Goal: Transaction & Acquisition: Obtain resource

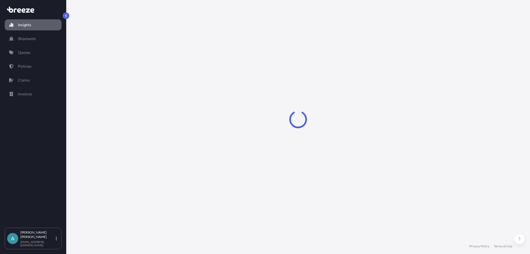
select select "2025"
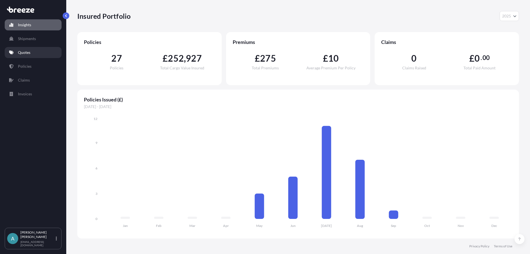
click at [22, 52] on p "Quotes" at bounding box center [24, 53] width 12 height 6
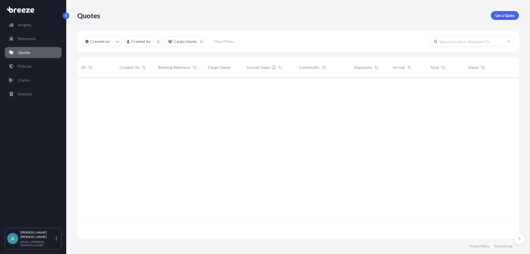
scroll to position [160, 438]
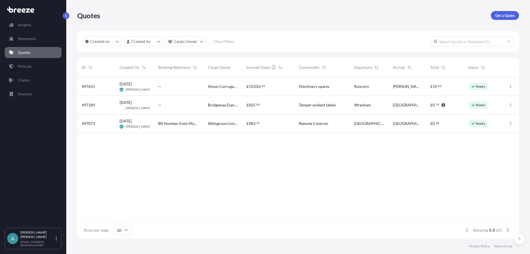
click at [483, 172] on div "497651 27 Aug 2025 AS Adrian Sundt — Simon Corrugating Machinery Ltd £ 19 , 026…" at bounding box center [298, 149] width 442 height 144
click at [31, 67] on p "Policies" at bounding box center [25, 66] width 14 height 6
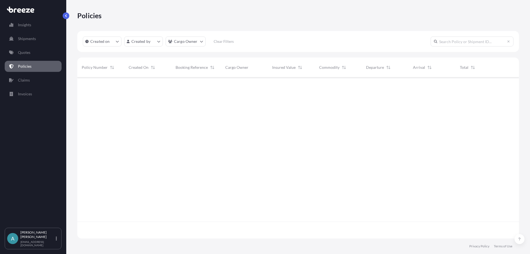
scroll to position [160, 438]
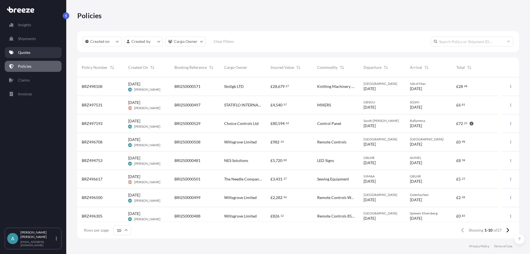
click at [22, 48] on link "Quotes" at bounding box center [33, 52] width 57 height 11
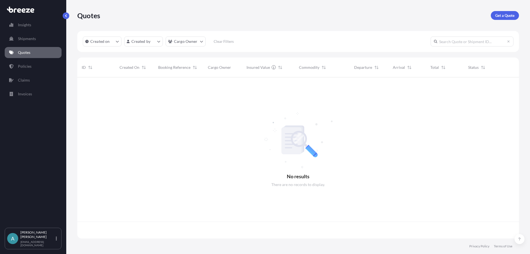
scroll to position [160, 438]
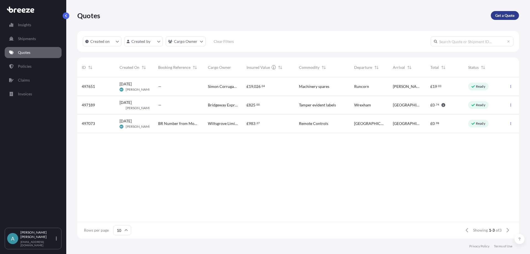
click at [507, 17] on p "Get a Quote" at bounding box center [504, 16] width 19 height 6
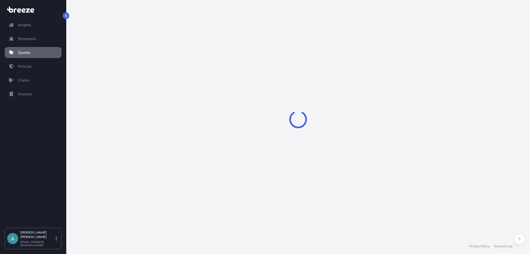
select select "Sea"
select select "1"
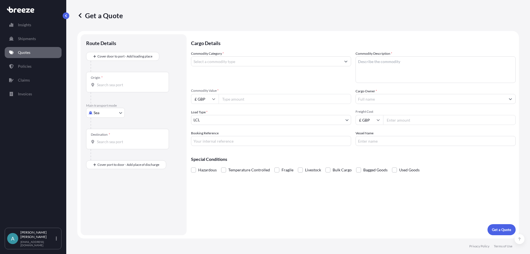
click at [101, 109] on body "Insights Shipments Quotes Policies Claims Invoices A Adrian Sundt bookings@brid…" at bounding box center [265, 127] width 530 height 254
click at [107, 147] on div "Road" at bounding box center [105, 147] width 34 height 10
select select "Road"
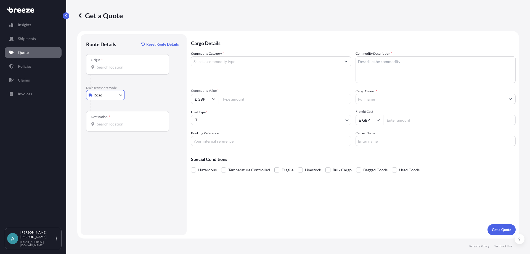
click at [108, 67] on input "Origin *" at bounding box center [129, 67] width 65 height 6
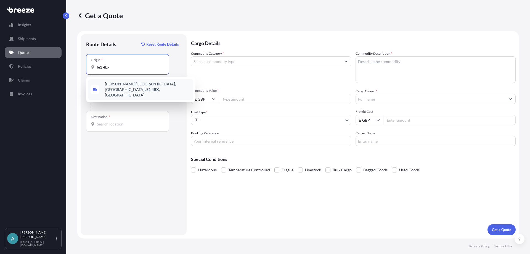
click at [126, 84] on span "[PERSON_NAME][STREET_ADDRESS]" at bounding box center [148, 89] width 86 height 17
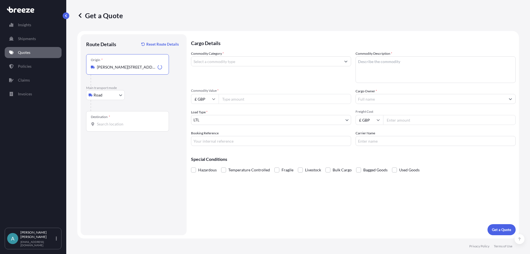
type input "[PERSON_NAME][STREET_ADDRESS]"
click at [125, 120] on div "Destination *" at bounding box center [127, 121] width 83 height 20
click at [125, 121] on input "Destination *" at bounding box center [129, 124] width 65 height 6
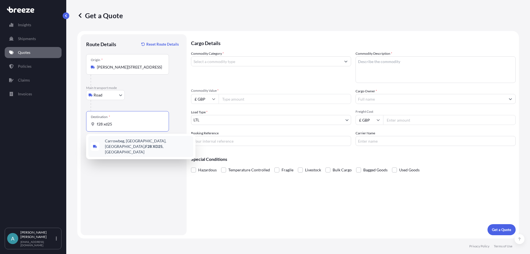
click at [142, 142] on span "Carrowbeg, [GEOGRAPHIC_DATA], [GEOGRAPHIC_DATA], [GEOGRAPHIC_DATA] , [GEOGRAPHI…" at bounding box center [148, 146] width 86 height 17
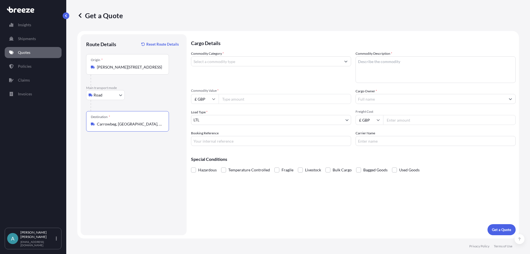
type input "Carrowbeg, [GEOGRAPHIC_DATA], [GEOGRAPHIC_DATA], [GEOGRAPHIC_DATA], [GEOGRAPHIC…"
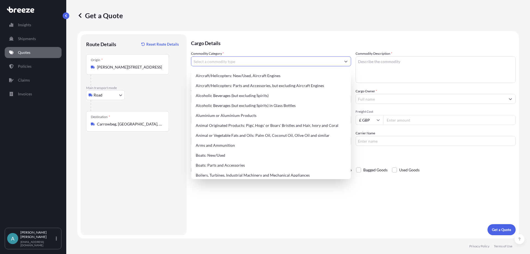
click at [214, 60] on input "Commodity Category *" at bounding box center [266, 61] width 150 height 10
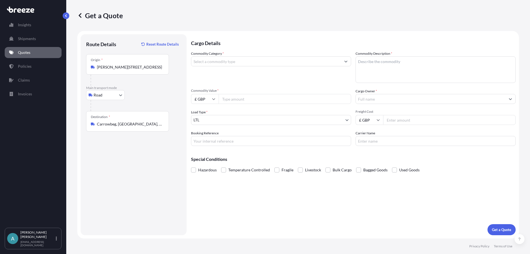
click at [236, 63] on input "Commodity Category *" at bounding box center [266, 61] width 150 height 10
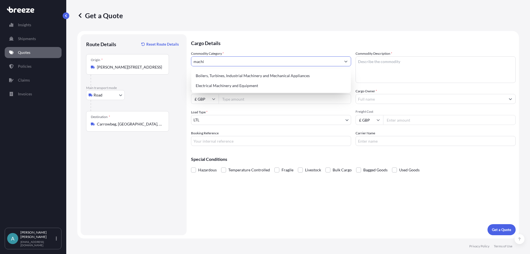
drag, startPoint x: 236, startPoint y: 62, endPoint x: 150, endPoint y: 51, distance: 86.5
click at [157, 55] on form "Route Details Reset Route Details Place of loading Road Road Rail Origin * Crav…" at bounding box center [298, 134] width 442 height 207
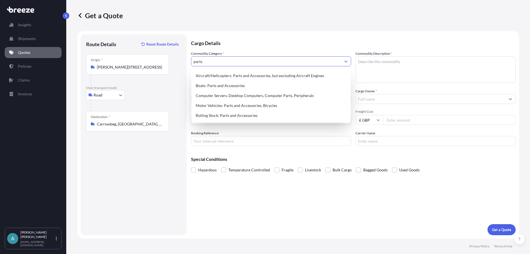
drag, startPoint x: 250, startPoint y: 62, endPoint x: 163, endPoint y: 63, distance: 87.2
click at [167, 63] on form "Route Details Reset Route Details Place of loading Road Road Rail Origin * Crav…" at bounding box center [298, 134] width 442 height 207
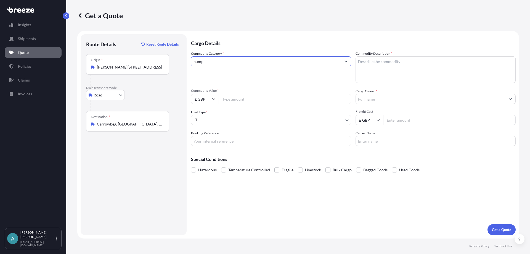
click at [233, 58] on input "pump" at bounding box center [266, 61] width 150 height 10
drag, startPoint x: 221, startPoint y: 62, endPoint x: 182, endPoint y: 57, distance: 39.4
click at [182, 57] on form "Route Details Reset Route Details Place of loading Road Road Rail Origin * Crav…" at bounding box center [298, 134] width 442 height 207
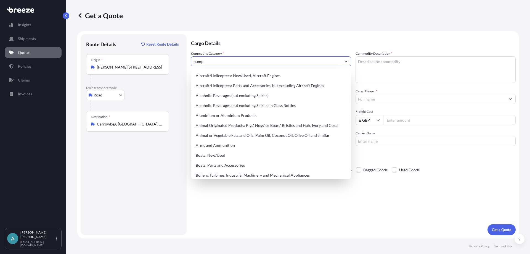
click at [257, 65] on input "pump" at bounding box center [266, 61] width 150 height 10
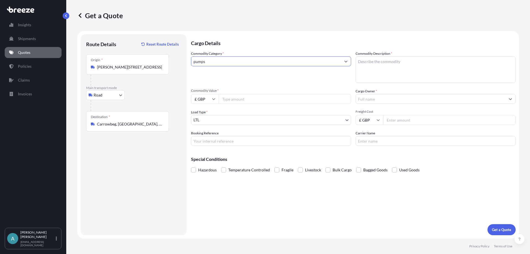
click at [257, 65] on input "pumps" at bounding box center [266, 61] width 150 height 10
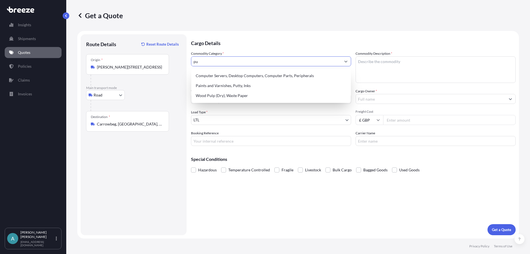
type input "p"
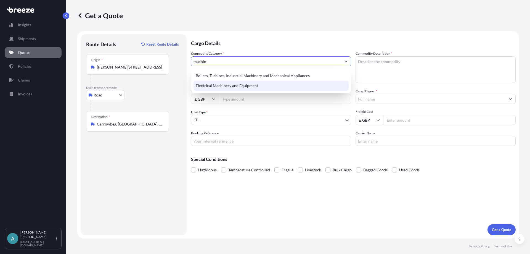
click at [234, 88] on div "Electrical Machinery and Equipment" at bounding box center [271, 86] width 155 height 10
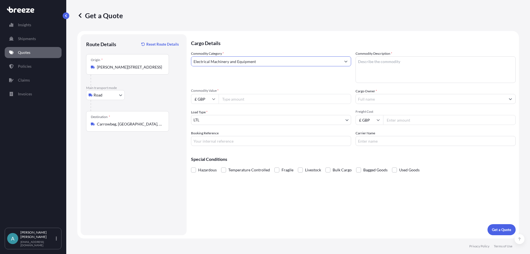
type input "Electrical Machinery and Equipment"
click at [379, 62] on textarea "Commodity Description *" at bounding box center [436, 69] width 160 height 27
type textarea "Pumps, coupling parts etc"
click at [226, 98] on input "Commodity Value *" at bounding box center [285, 99] width 133 height 10
click at [232, 99] on input "Commodity Value *" at bounding box center [285, 99] width 133 height 10
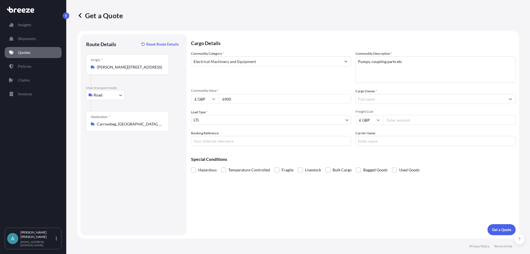
type input "6900"
click at [364, 99] on input "Cargo Owner *" at bounding box center [431, 99] width 150 height 10
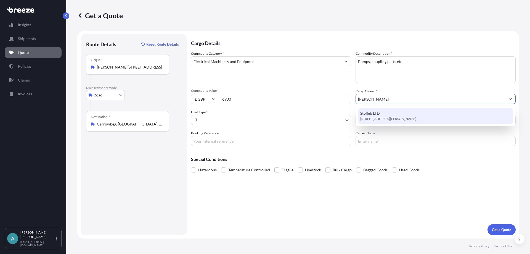
click at [372, 118] on span "[STREET_ADDRESS][PERSON_NAME]" at bounding box center [388, 119] width 56 height 6
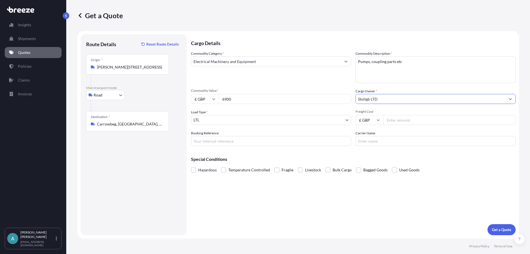
type input "Stollgb LTD"
click at [245, 142] on input "Booking Reference" at bounding box center [271, 141] width 160 height 10
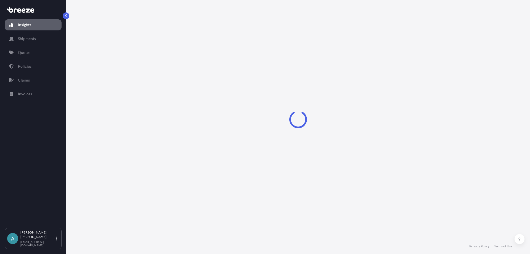
select select "2025"
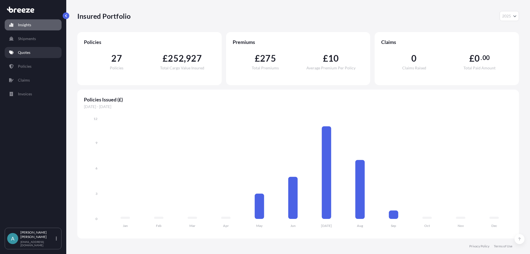
click at [33, 54] on link "Quotes" at bounding box center [33, 52] width 57 height 11
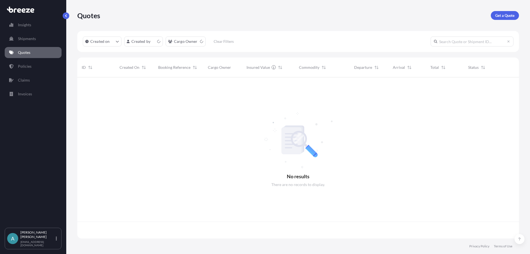
scroll to position [160, 438]
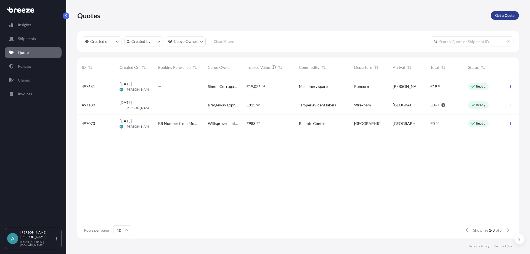
click at [503, 12] on link "Get a Quote" at bounding box center [505, 15] width 28 height 9
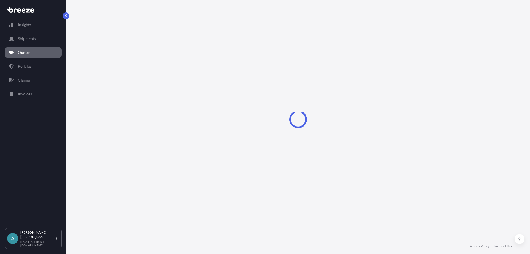
select select "Sea"
select select "1"
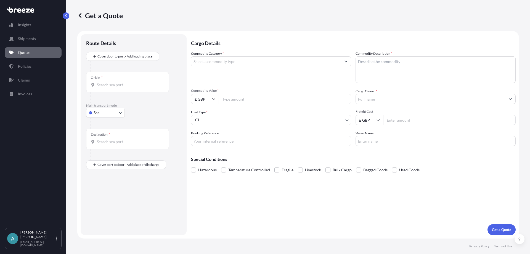
click at [251, 145] on input "Booking Reference" at bounding box center [271, 141] width 160 height 10
paste input "BRI250000573"
type input "BRI250000573"
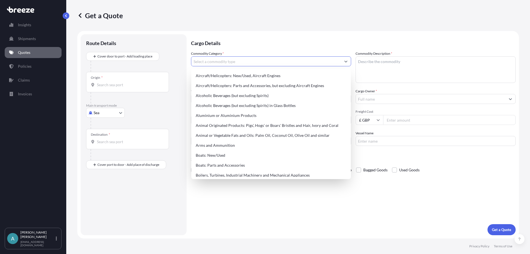
click at [242, 62] on input "Commodity Category *" at bounding box center [266, 61] width 150 height 10
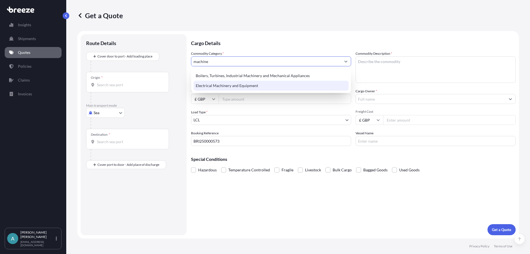
click at [242, 87] on div "Electrical Machinery and Equipment" at bounding box center [271, 86] width 155 height 10
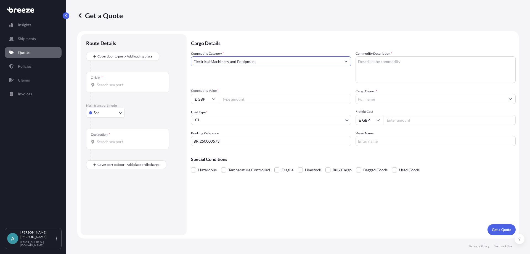
type input "Electrical Machinery and Equipment"
click at [402, 69] on textarea "Commodity Description *" at bounding box center [436, 69] width 160 height 27
click at [373, 62] on textarea "Pump," at bounding box center [436, 69] width 160 height 27
type textarea "Pump, coupling etc"
click at [226, 97] on input "Commodity Value *" at bounding box center [285, 99] width 133 height 10
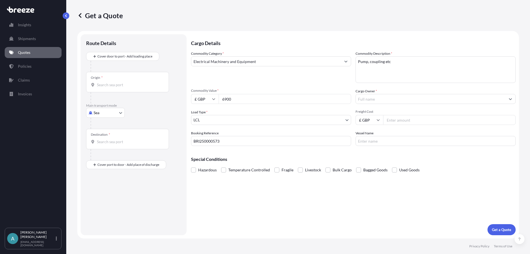
type input "6900"
click at [384, 101] on input "Cargo Owner *" at bounding box center [431, 99] width 150 height 10
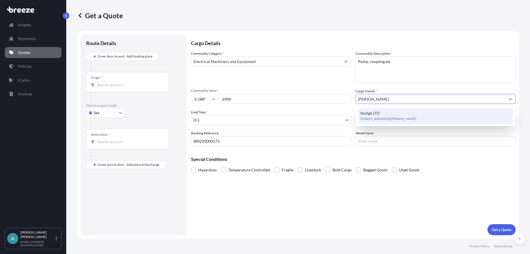
click at [376, 115] on span "Stollgb LTD" at bounding box center [370, 113] width 20 height 6
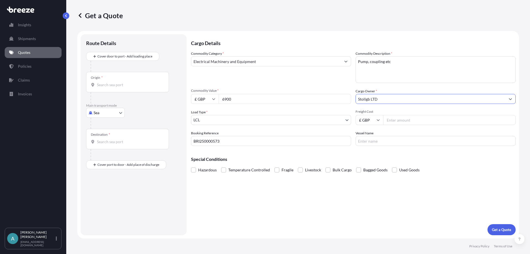
type input "Stollgb LTD"
click at [394, 121] on input "Freight Cost" at bounding box center [449, 120] width 133 height 10
click at [396, 120] on input "Freight Cost" at bounding box center [449, 120] width 133 height 10
type input "69.99"
click at [375, 142] on input "Vessel Name" at bounding box center [436, 141] width 160 height 10
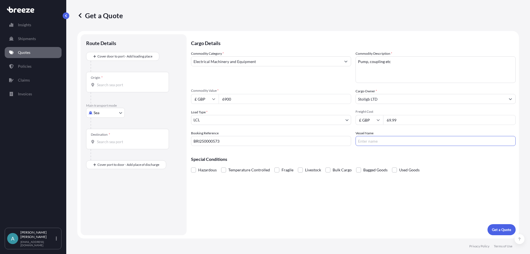
click at [113, 87] on input "Origin *" at bounding box center [129, 85] width 65 height 6
click at [117, 84] on input "LE1 4BX" at bounding box center [129, 85] width 65 height 6
type input "LE1 4BX"
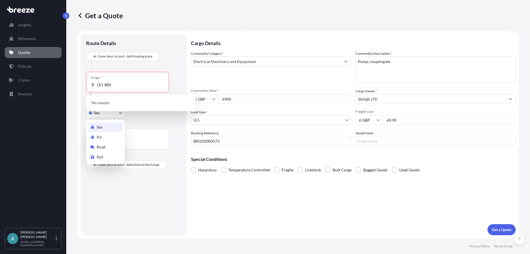
click at [116, 114] on body "Insights Shipments Quotes Policies Claims Invoices A [PERSON_NAME] [EMAIL_ADDRE…" at bounding box center [265, 127] width 530 height 254
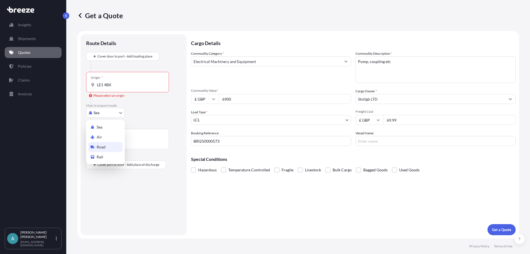
click at [102, 147] on span "Road" at bounding box center [101, 147] width 9 height 6
select select "Road"
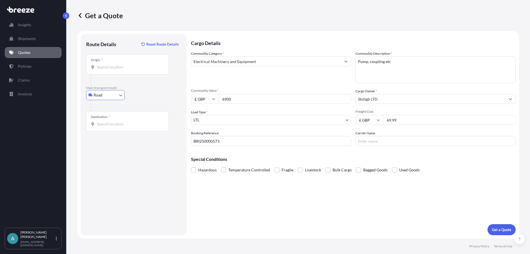
click at [119, 75] on div at bounding box center [130, 80] width 78 height 11
click at [120, 71] on div "Origin *" at bounding box center [127, 64] width 83 height 20
click at [120, 70] on input "Origin *" at bounding box center [129, 67] width 65 height 6
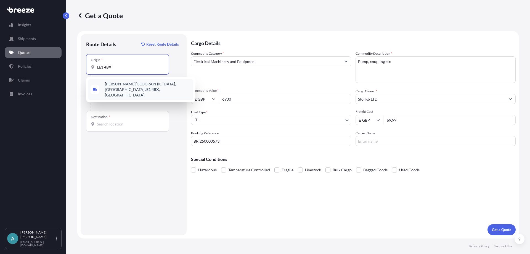
click at [125, 86] on span "[PERSON_NAME][STREET_ADDRESS]" at bounding box center [148, 89] width 86 height 17
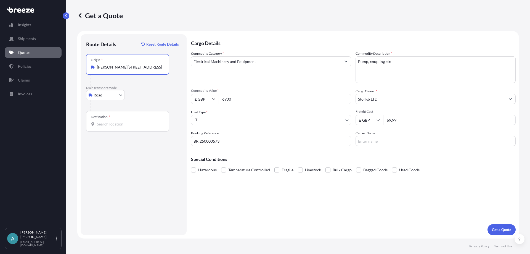
type input "[PERSON_NAME][STREET_ADDRESS]"
click at [108, 124] on input "Destination *" at bounding box center [129, 124] width 65 height 6
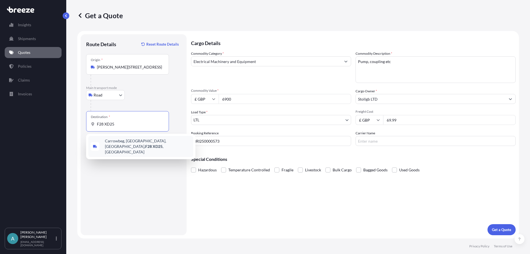
click at [119, 142] on span "Carrowbeg, [GEOGRAPHIC_DATA], [GEOGRAPHIC_DATA], [GEOGRAPHIC_DATA] , [GEOGRAPHI…" at bounding box center [148, 146] width 86 height 17
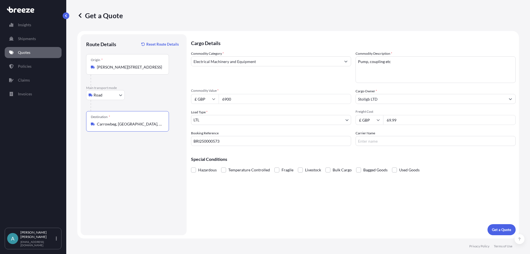
type input "Carrowbeg, [GEOGRAPHIC_DATA], [GEOGRAPHIC_DATA], [GEOGRAPHIC_DATA], [GEOGRAPHIC…"
click at [378, 140] on input "Carrier Name" at bounding box center [436, 141] width 160 height 10
type input "DHL - 7443624624"
click at [493, 228] on p "Get a Quote" at bounding box center [501, 230] width 19 height 6
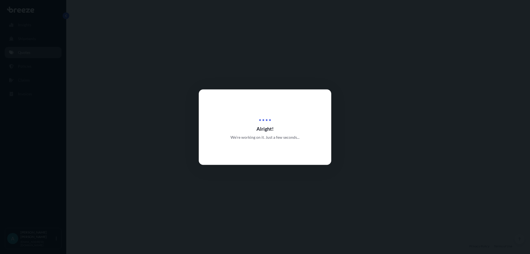
select select "Road"
select select "1"
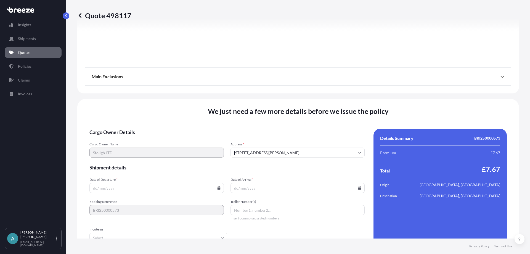
scroll to position [623, 0]
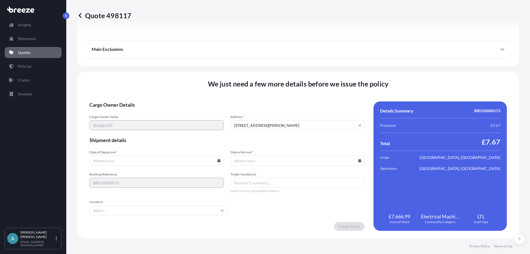
click at [219, 161] on icon at bounding box center [218, 160] width 3 height 3
click at [144, 89] on button "3" at bounding box center [143, 90] width 9 height 9
type input "[DATE]"
click at [358, 160] on icon at bounding box center [359, 160] width 3 height 3
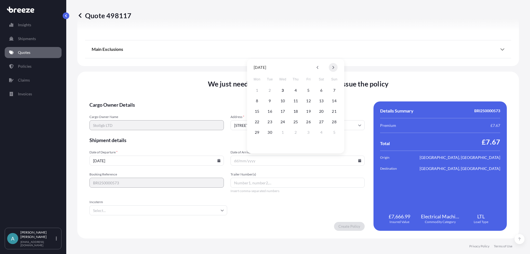
click at [333, 66] on icon at bounding box center [333, 67] width 2 height 3
click at [297, 90] on button "2" at bounding box center [295, 90] width 9 height 9
type input "[DATE]"
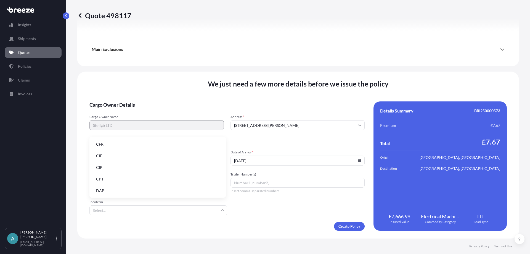
click at [223, 212] on input "Incoterm" at bounding box center [158, 210] width 138 height 10
click at [125, 186] on li "DAP" at bounding box center [158, 190] width 132 height 10
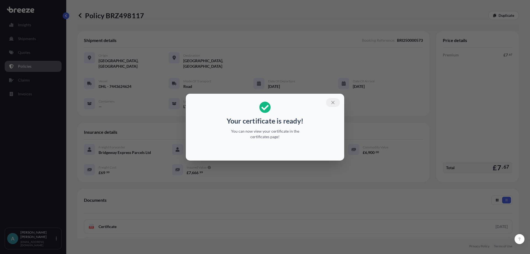
click at [330, 102] on button "button" at bounding box center [333, 102] width 14 height 9
